Goal: Information Seeking & Learning: Find contact information

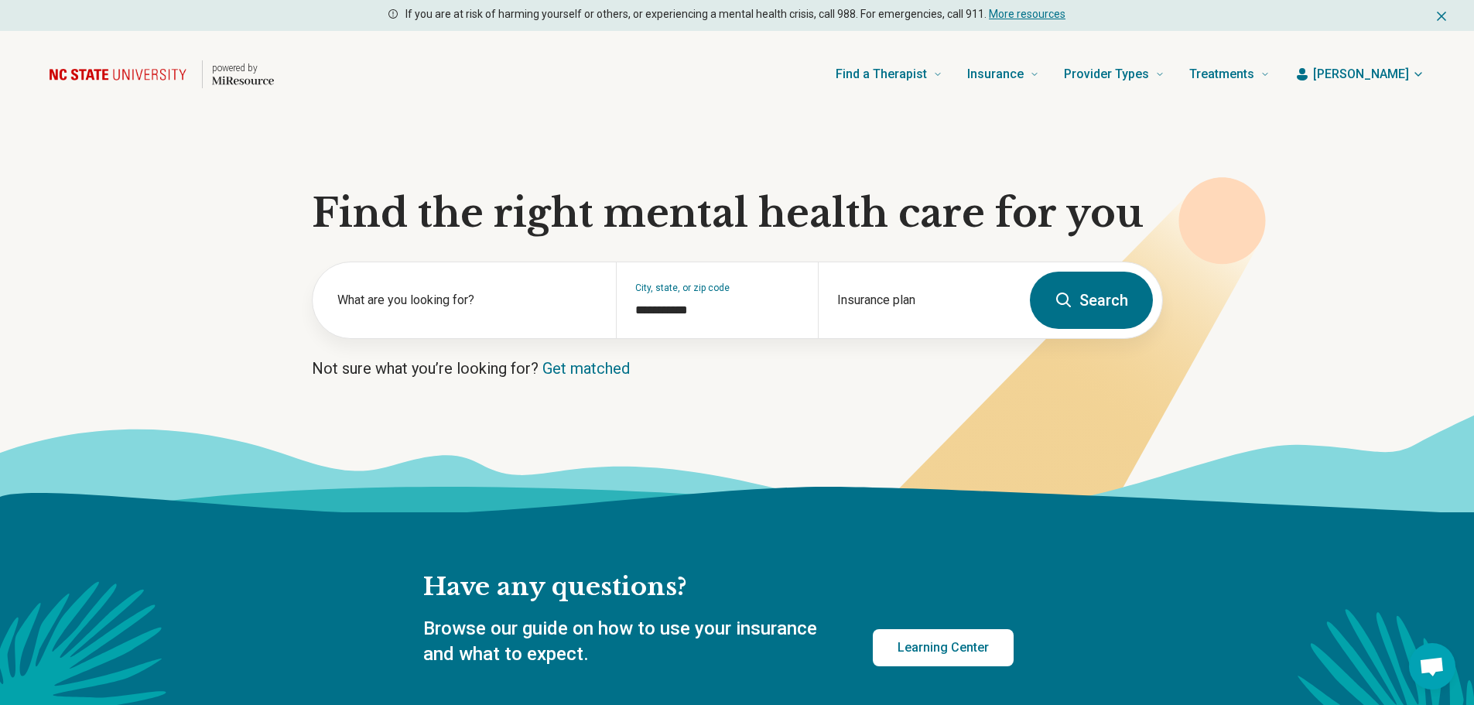
click at [1378, 70] on span "[PERSON_NAME]" at bounding box center [1361, 74] width 96 height 19
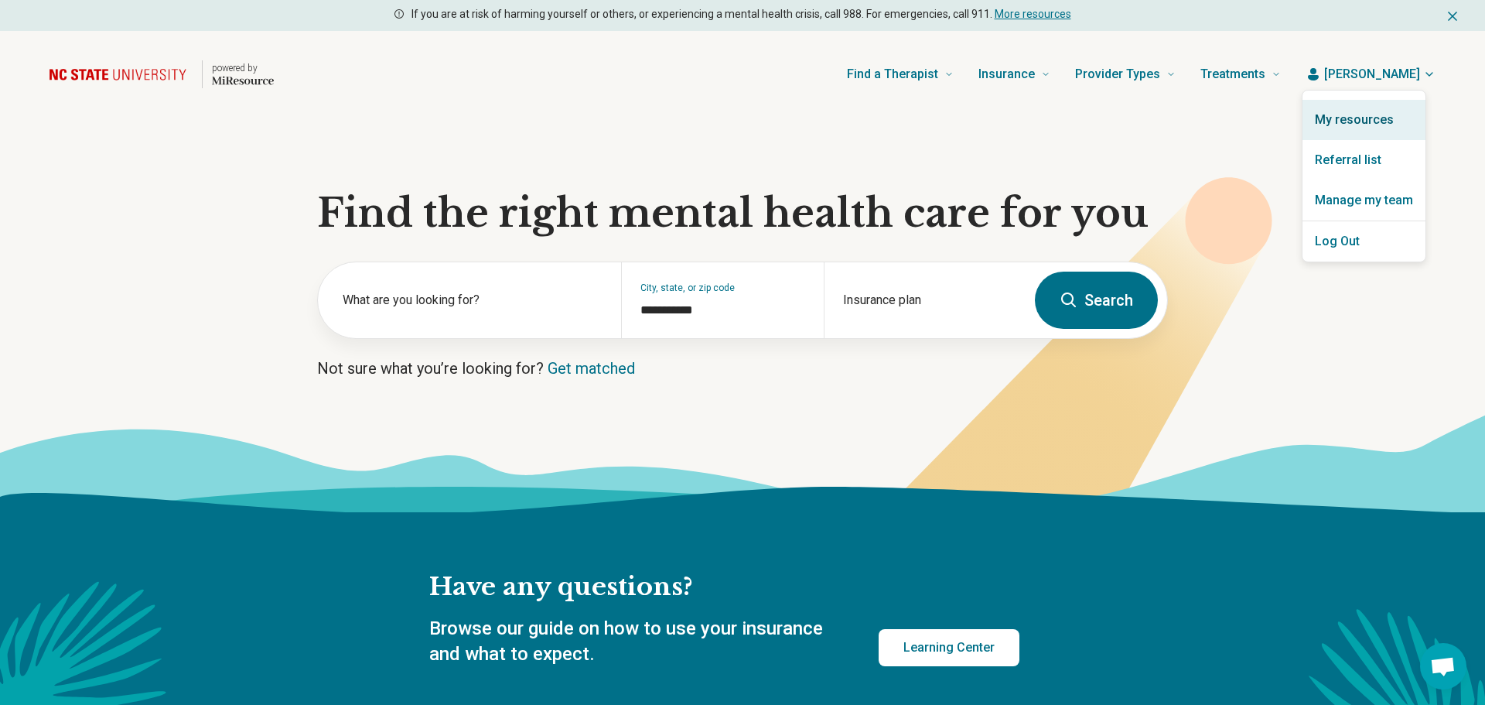
click at [1368, 124] on link "My resources" at bounding box center [1364, 120] width 123 height 40
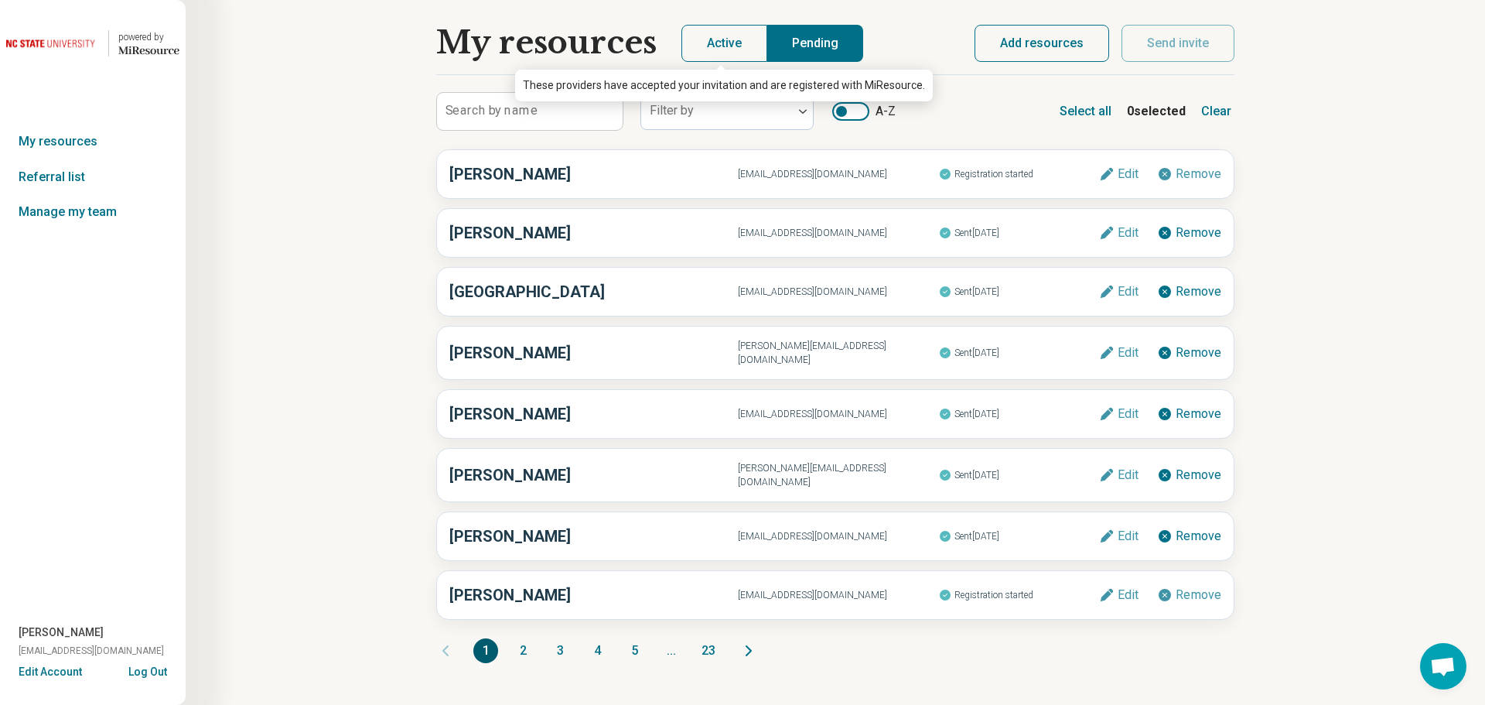
click at [718, 41] on button "Active" at bounding box center [724, 43] width 86 height 37
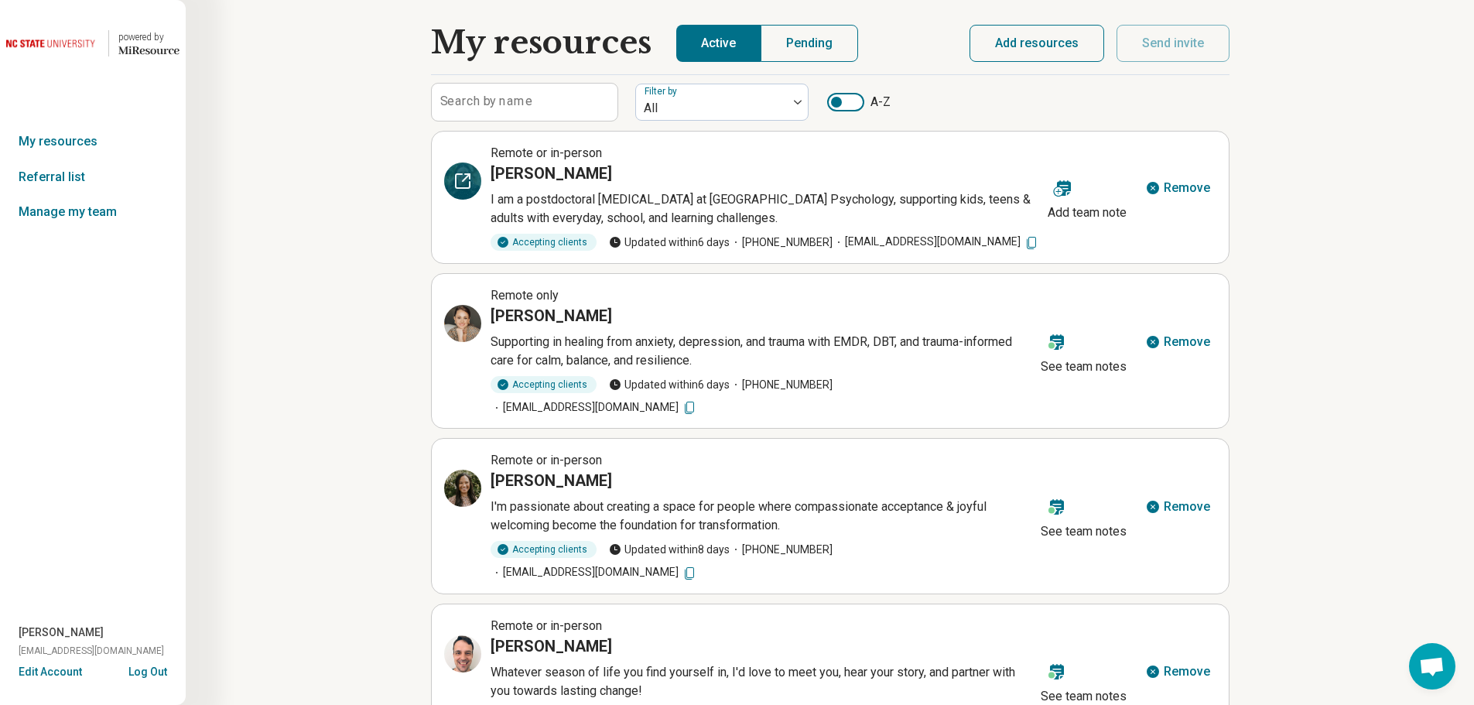
click at [463, 174] on icon at bounding box center [462, 181] width 19 height 19
click at [85, 40] on img at bounding box center [52, 43] width 93 height 37
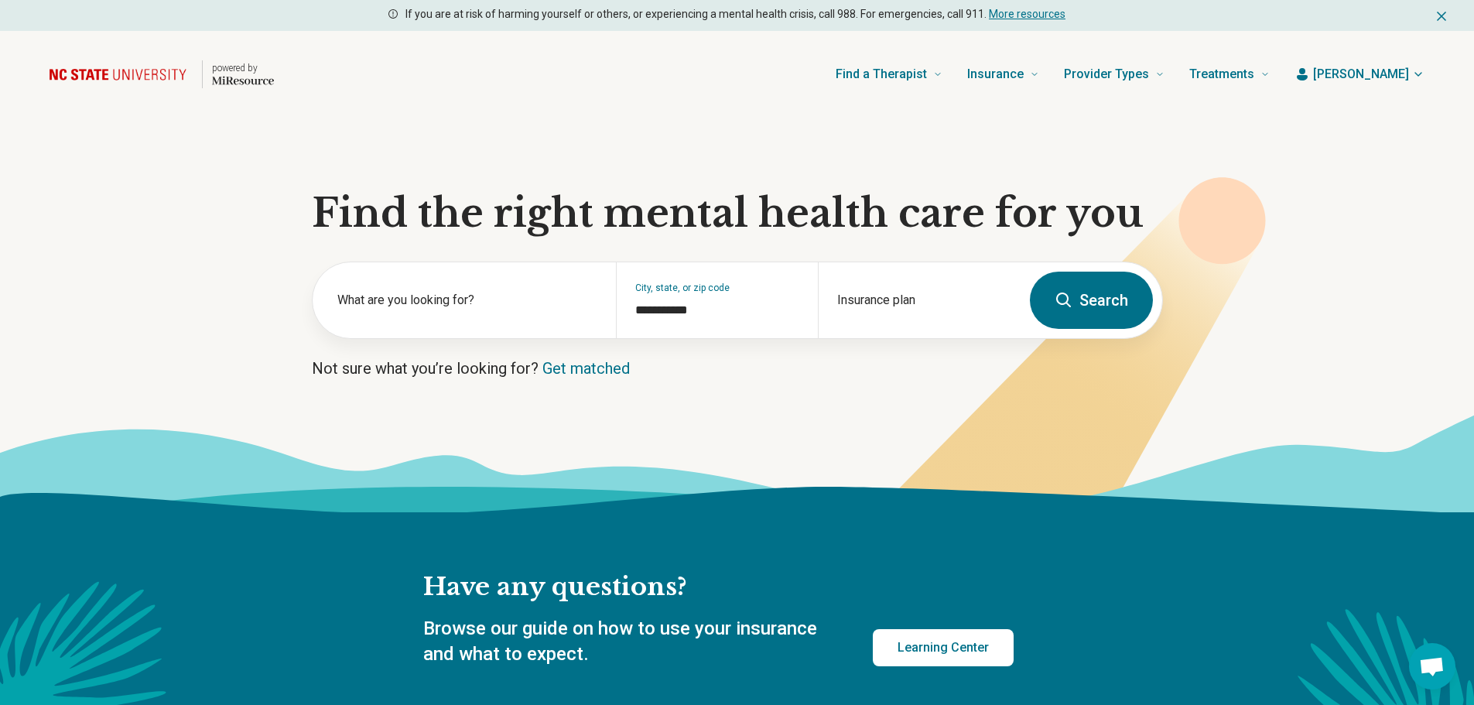
click at [1067, 301] on icon at bounding box center [1063, 299] width 15 height 15
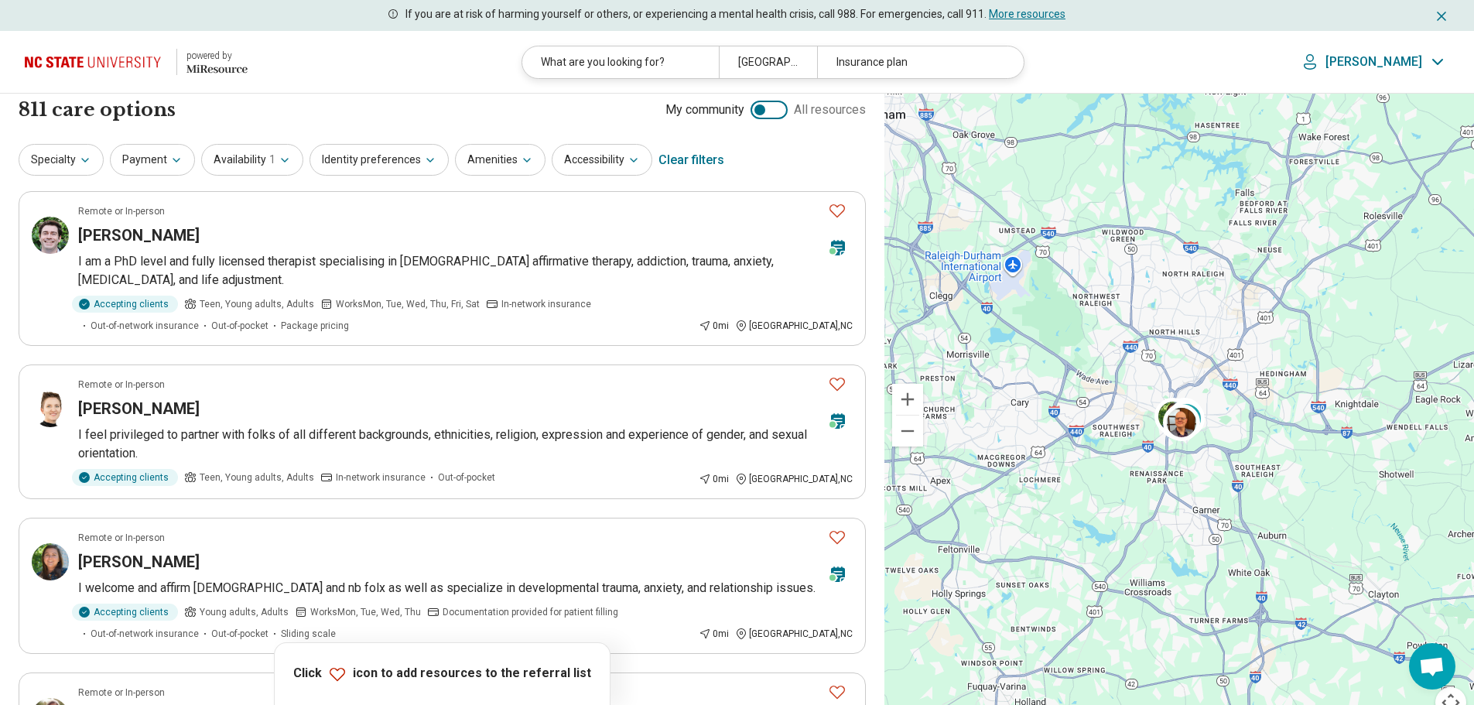
scroll to position [3, 0]
